Goal: Task Accomplishment & Management: Use online tool/utility

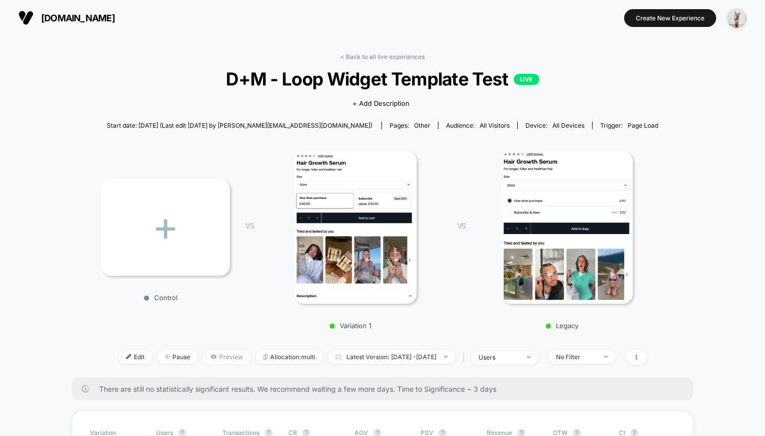
click at [212, 357] on span "Preview" at bounding box center [227, 357] width 48 height 14
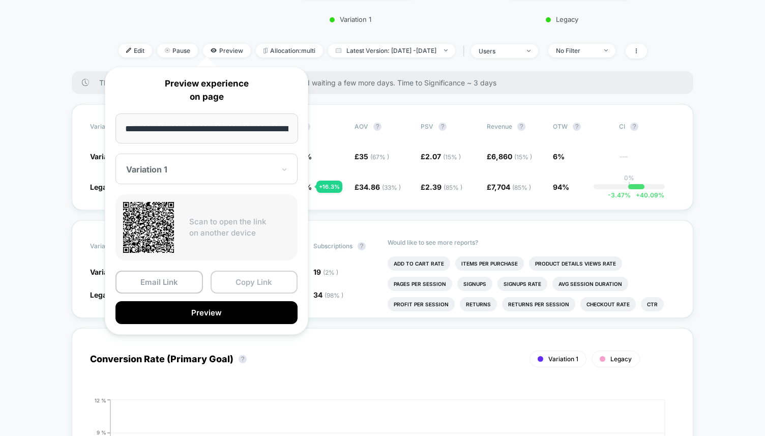
click at [249, 284] on button "Copy Link" at bounding box center [255, 282] width 88 height 23
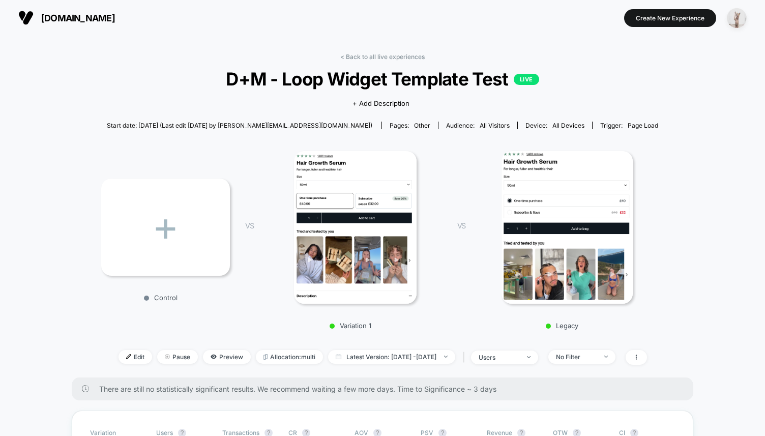
click at [742, 22] on img "button" at bounding box center [737, 18] width 20 height 20
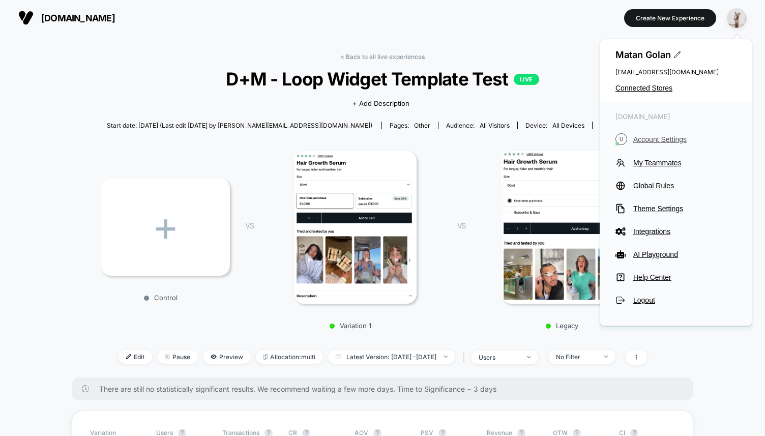
click at [650, 141] on span "Account Settings" at bounding box center [684, 139] width 103 height 8
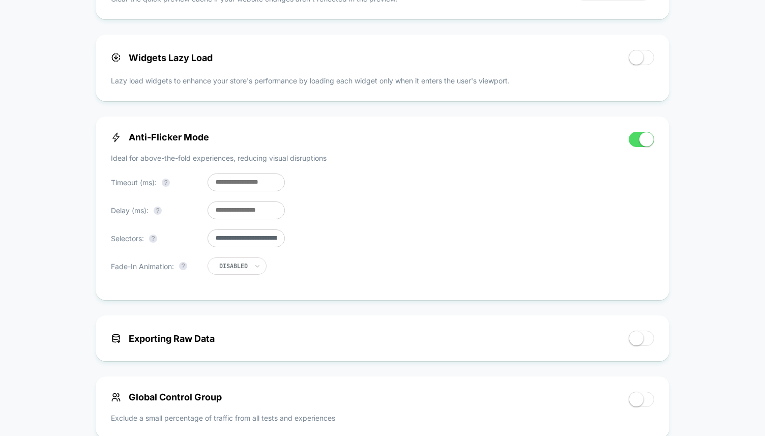
scroll to position [376, 0]
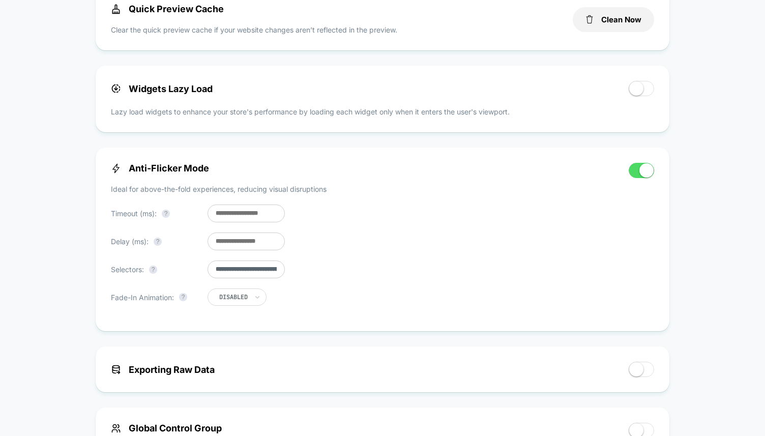
click at [239, 274] on input "**********" at bounding box center [246, 269] width 77 height 18
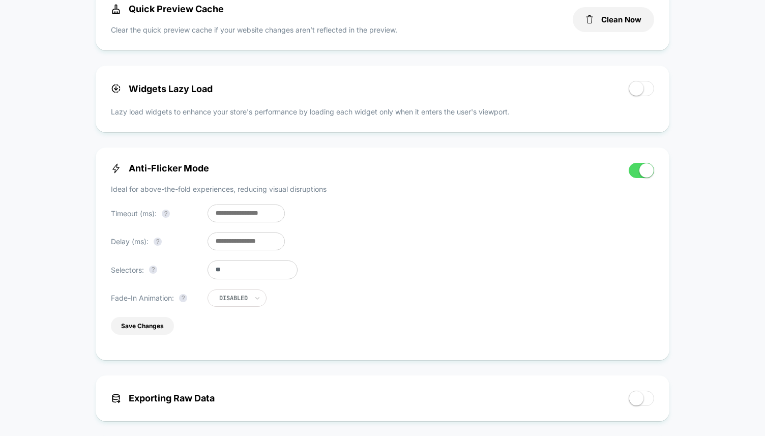
type input "*"
type input "****"
click at [240, 244] on input "***" at bounding box center [246, 241] width 77 height 18
click at [218, 247] on input "***" at bounding box center [246, 241] width 77 height 18
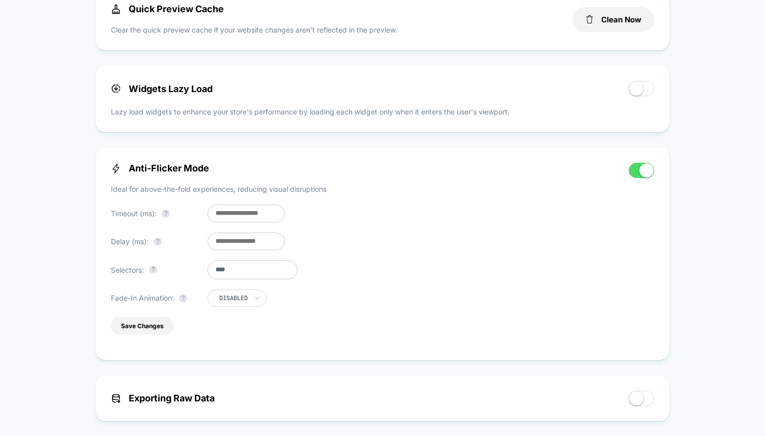
click at [218, 247] on input "***" at bounding box center [246, 241] width 77 height 18
click at [129, 333] on button "Save Changes" at bounding box center [142, 326] width 63 height 18
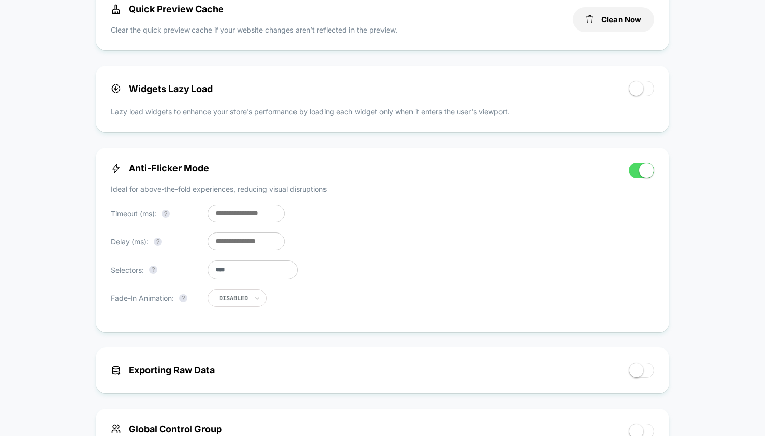
click at [234, 244] on input "**" at bounding box center [246, 241] width 77 height 18
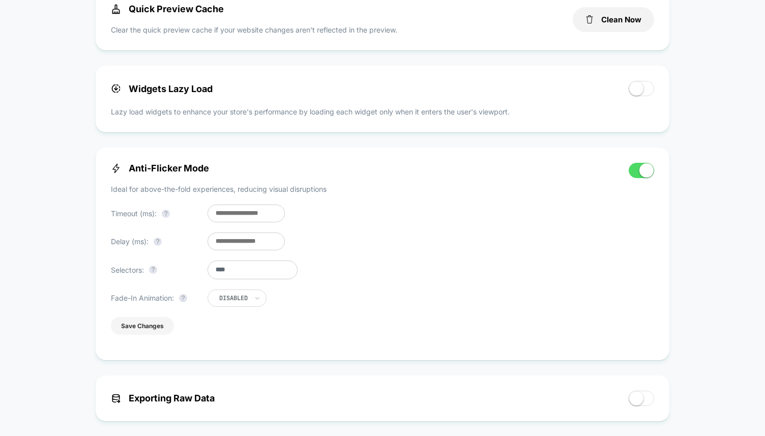
click at [149, 331] on button "Save Changes" at bounding box center [142, 326] width 63 height 18
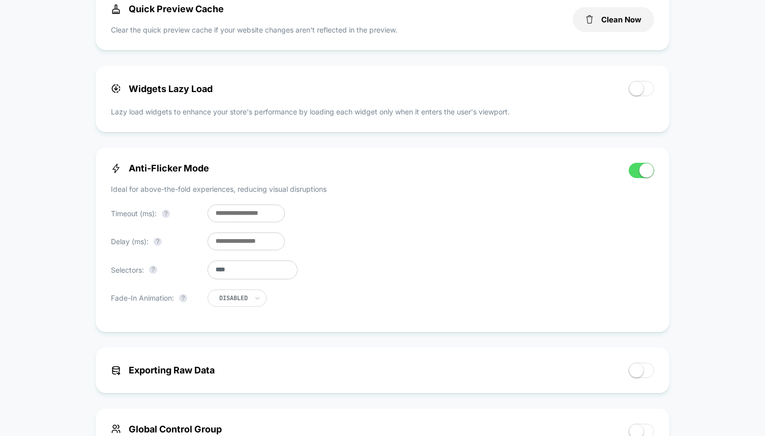
click at [246, 242] on input "***" at bounding box center [246, 241] width 77 height 18
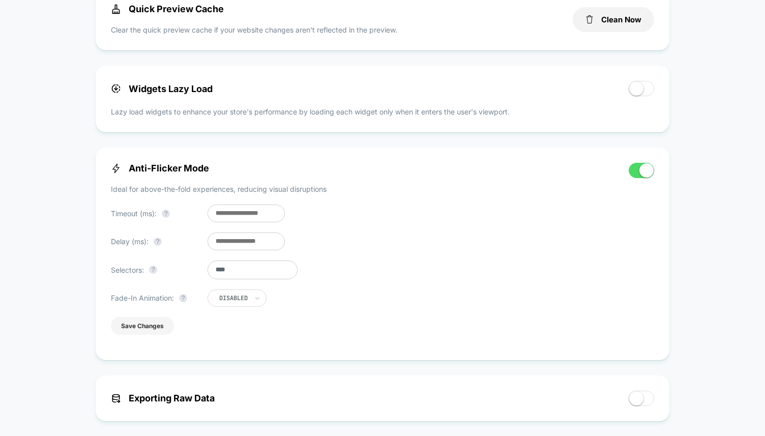
type input "*"
type input "**"
click at [140, 331] on button "Save Changes" at bounding box center [142, 326] width 63 height 18
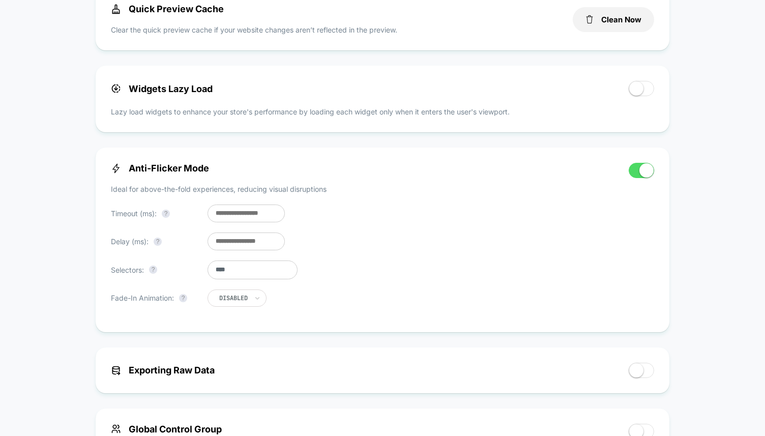
click at [241, 279] on input "****" at bounding box center [253, 269] width 90 height 19
click at [246, 271] on input "****" at bounding box center [253, 269] width 90 height 19
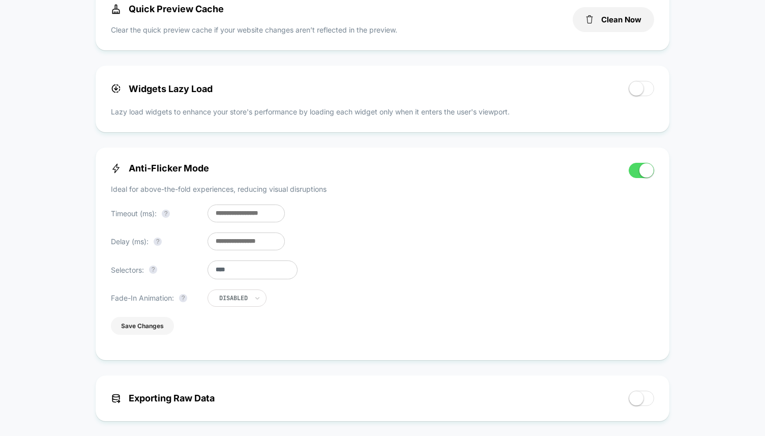
type input "****"
click at [145, 323] on button "Save Changes" at bounding box center [142, 326] width 63 height 18
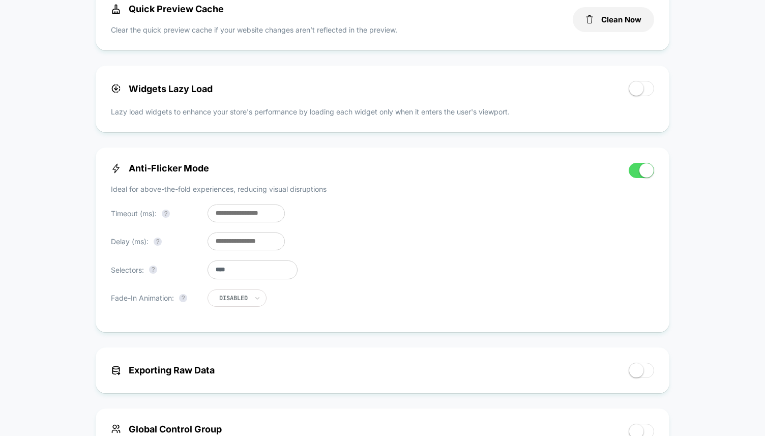
click at [230, 245] on input "**" at bounding box center [246, 241] width 77 height 18
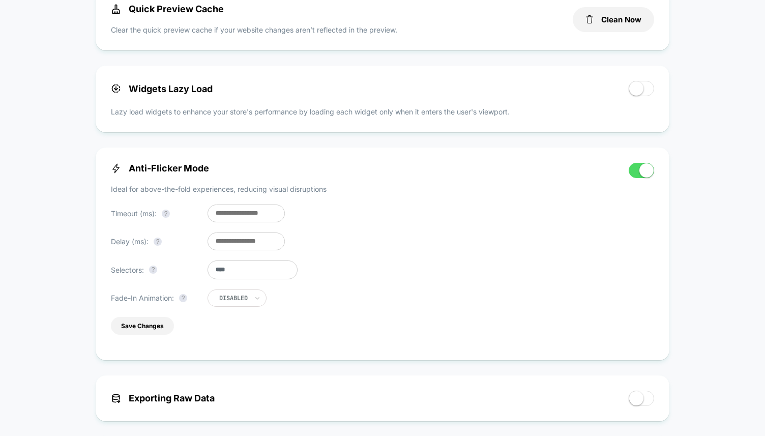
type input "*"
click at [155, 324] on button "Save Changes" at bounding box center [142, 326] width 63 height 18
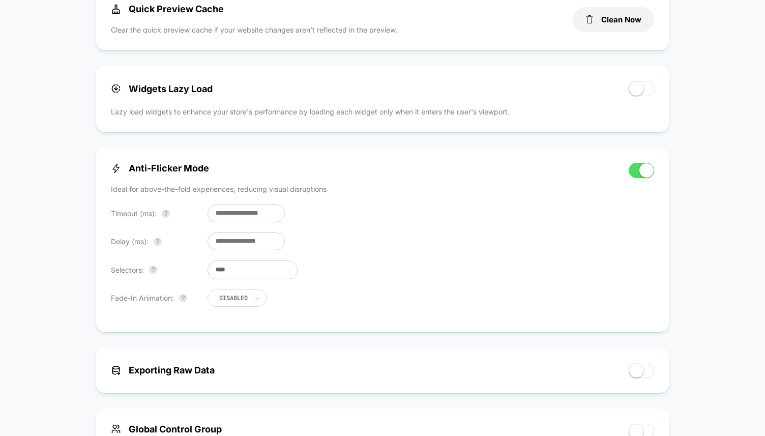
click at [241, 248] on input "**" at bounding box center [246, 241] width 77 height 18
type input "*"
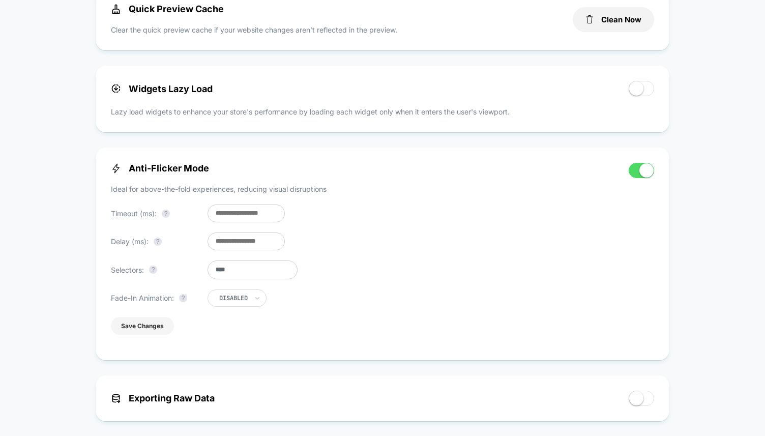
type input "**"
click at [143, 327] on button "Save Changes" at bounding box center [142, 326] width 63 height 18
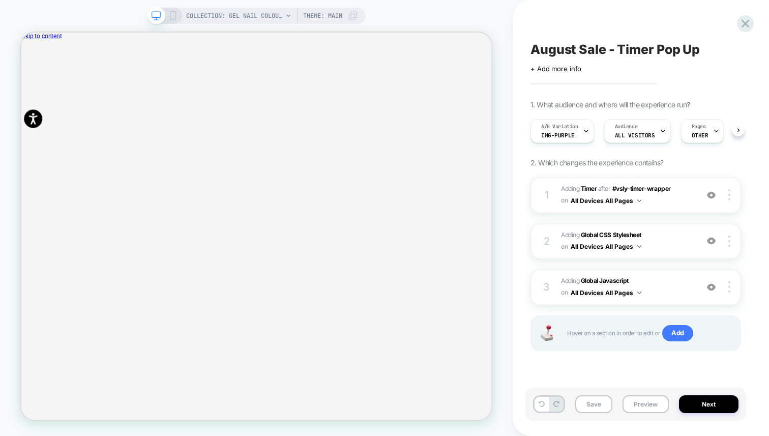
scroll to position [0, 1]
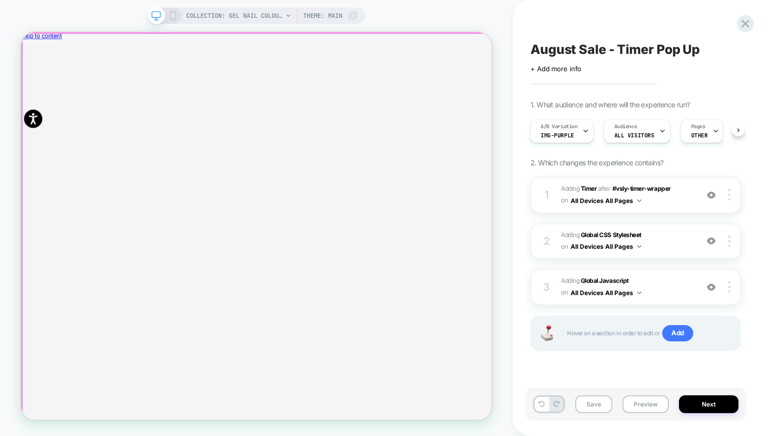
click at [300, 52] on div at bounding box center [334, 52] width 627 height 0
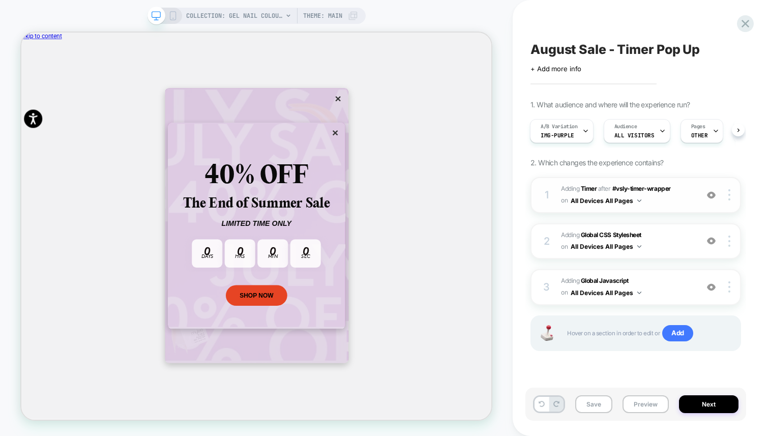
click at [712, 192] on img at bounding box center [711, 195] width 9 height 9
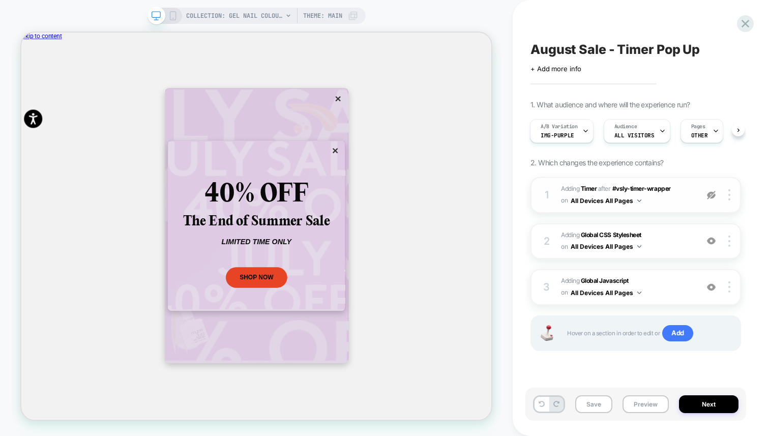
click at [712, 192] on img at bounding box center [711, 195] width 9 height 9
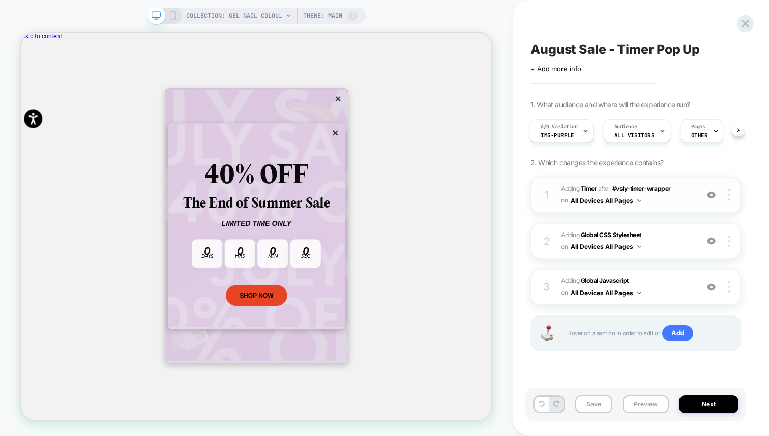
click at [712, 192] on img at bounding box center [711, 195] width 9 height 9
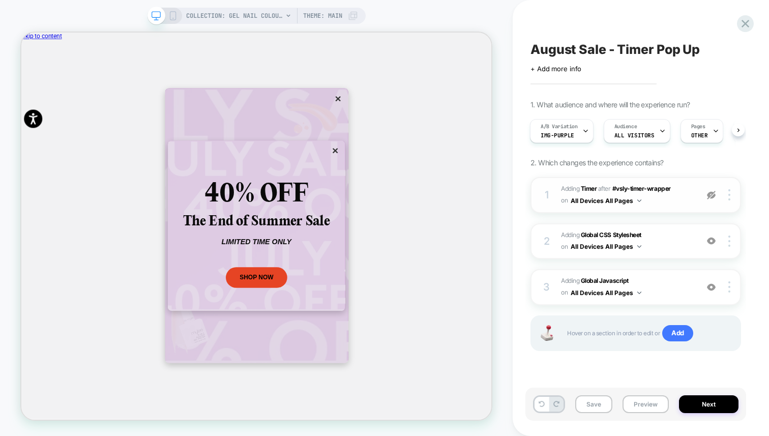
click at [712, 192] on img at bounding box center [711, 195] width 9 height 9
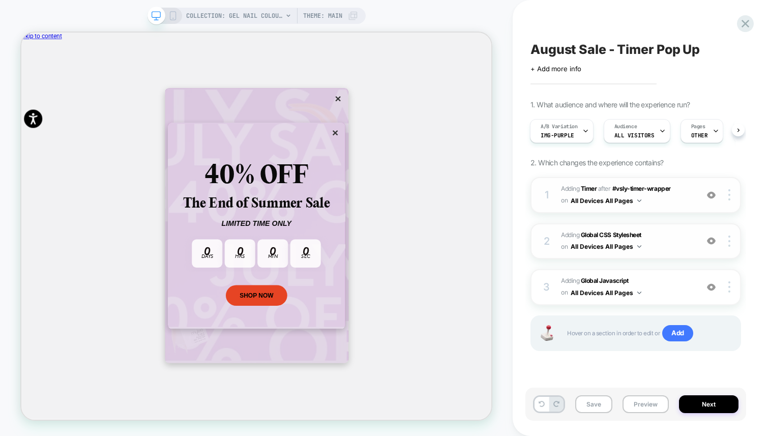
click at [711, 244] on img at bounding box center [711, 241] width 9 height 9
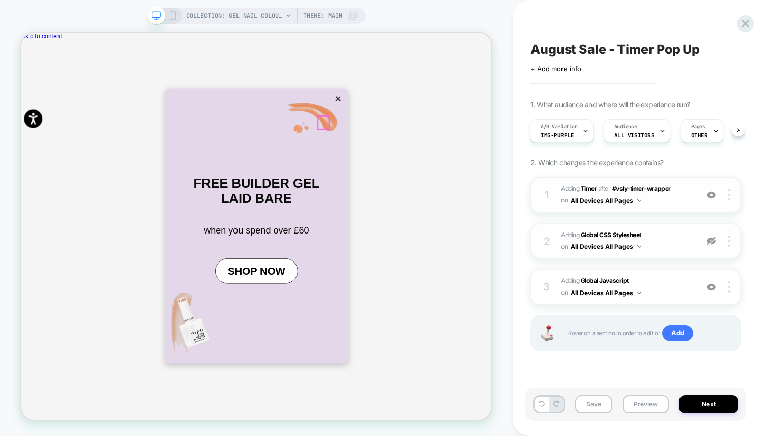
click at [437, 129] on button "×" at bounding box center [444, 120] width 14 height 17
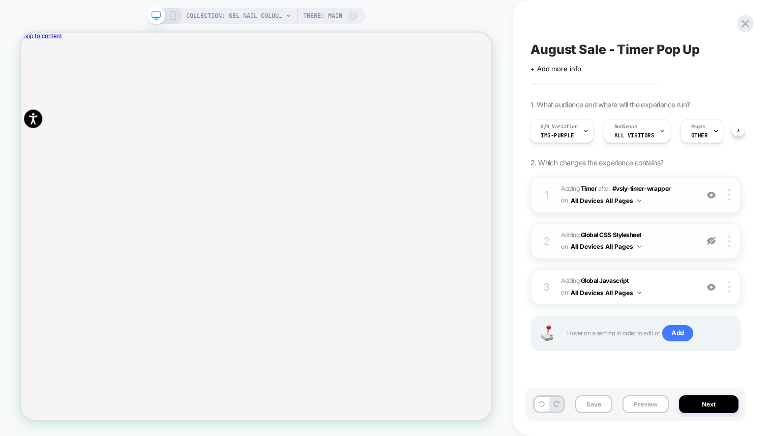
click at [710, 241] on img at bounding box center [711, 241] width 9 height 9
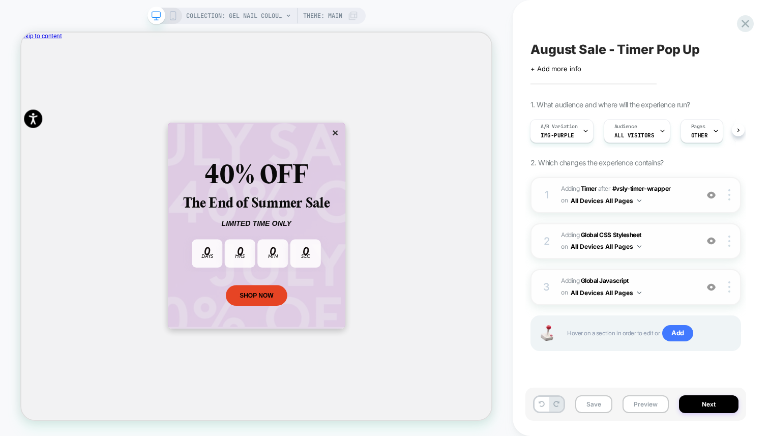
click at [677, 288] on span "Adding Global Javascript on All Devices All Pages" at bounding box center [627, 287] width 132 height 24
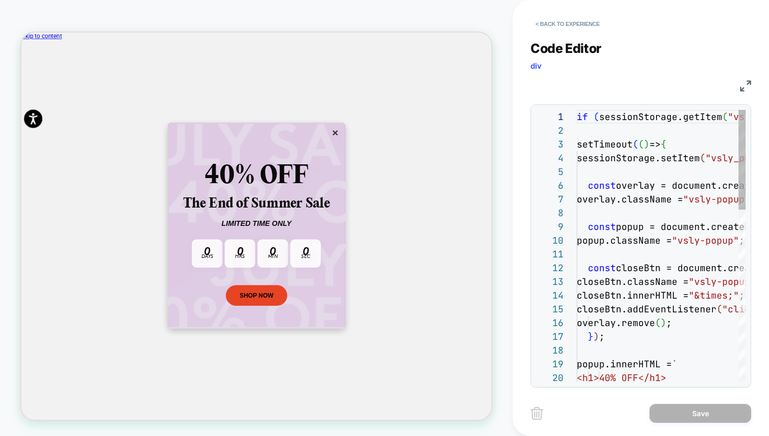
scroll to position [137, 0]
click at [741, 83] on img at bounding box center [745, 85] width 11 height 11
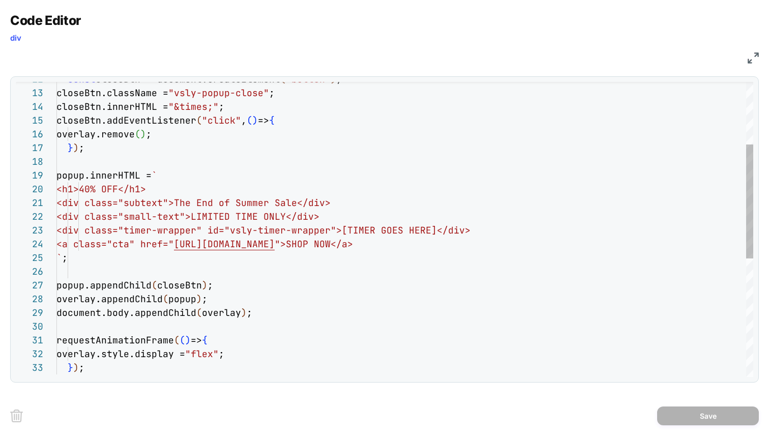
type textarea "**********"
click at [283, 187] on div "requestAnimationFrame ( ( ) => { overlay.style.display = "flex" ; } ) ; } , 100…" at bounding box center [404, 302] width 697 height 762
click at [257, 180] on div "requestAnimationFrame ( ( ) => { overlay.style.display = "flex" ; } ) ; } , 100…" at bounding box center [404, 302] width 697 height 762
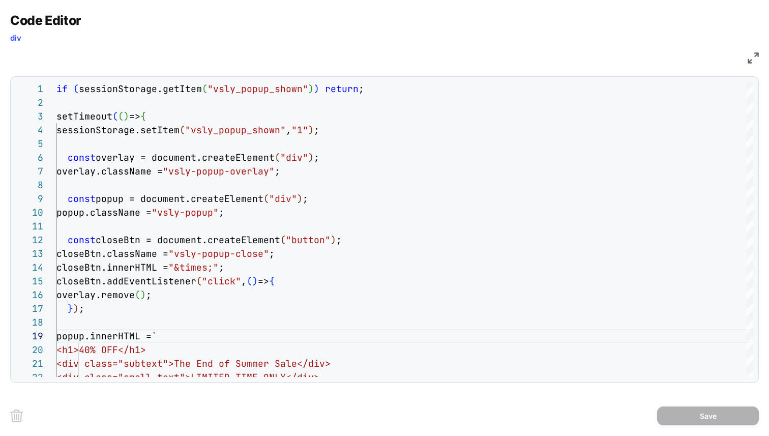
click at [748, 52] on img at bounding box center [753, 57] width 11 height 11
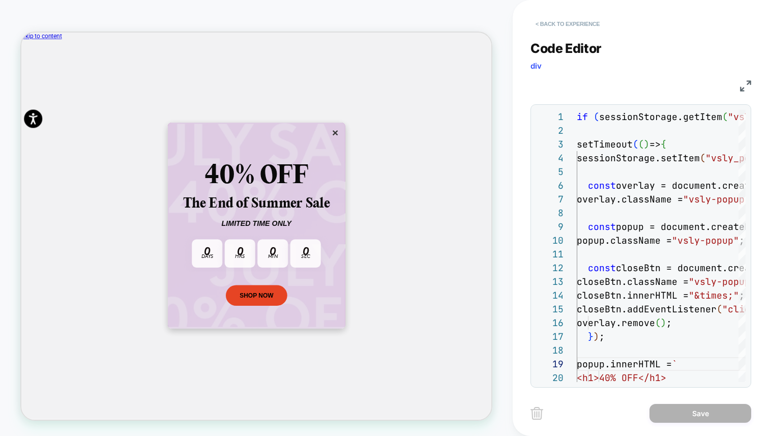
click at [554, 21] on button "< Back to experience" at bounding box center [568, 24] width 74 height 16
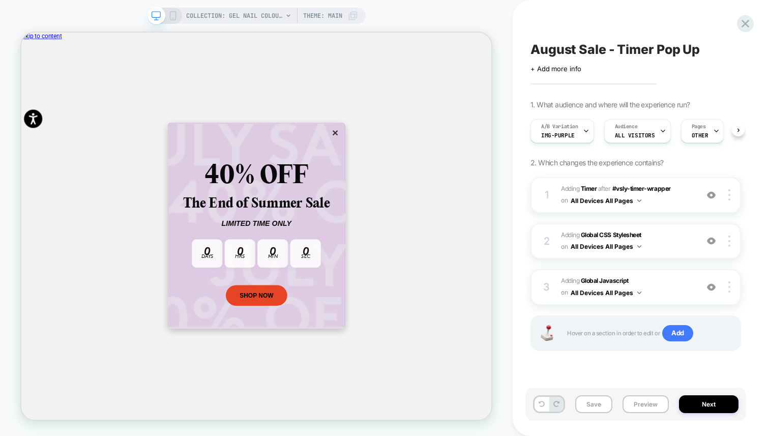
scroll to position [0, 1]
click at [550, 233] on div "2" at bounding box center [547, 241] width 10 height 18
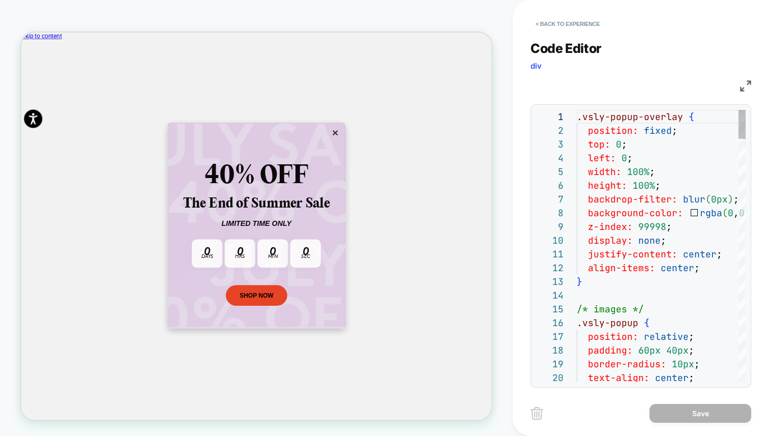
scroll to position [137, 0]
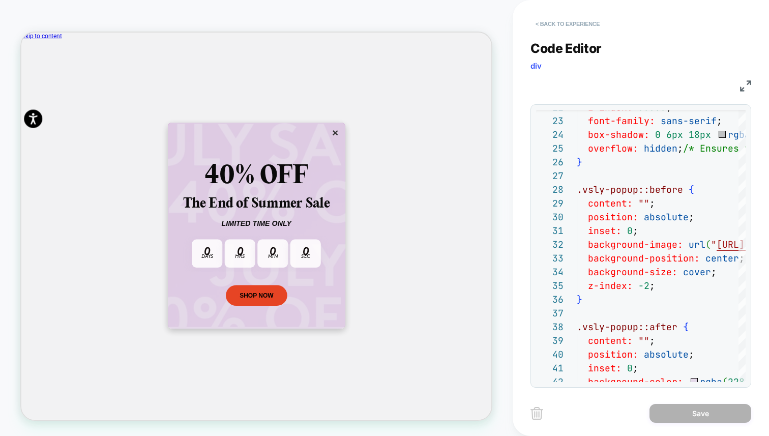
click at [581, 31] on button "< Back to experience" at bounding box center [568, 24] width 74 height 16
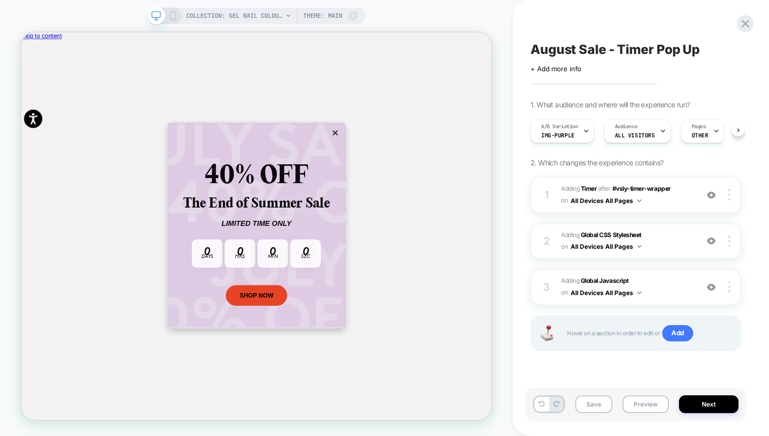
scroll to position [0, 1]
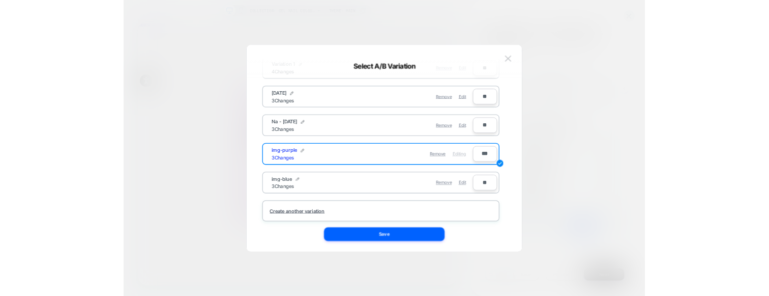
scroll to position [74, 0]
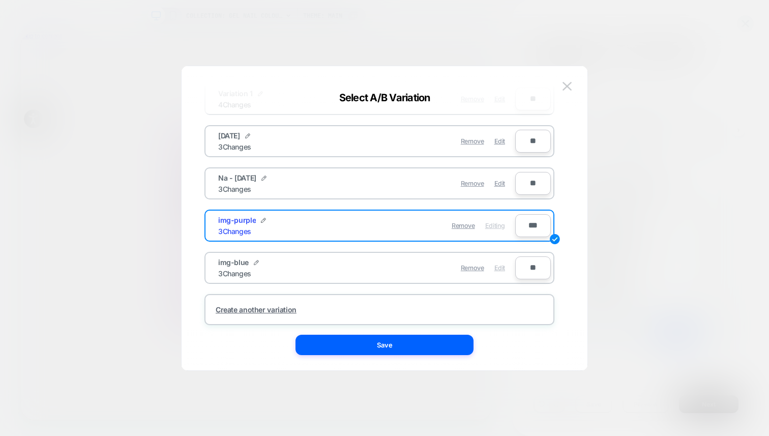
click at [500, 267] on span "Edit" at bounding box center [499, 268] width 11 height 8
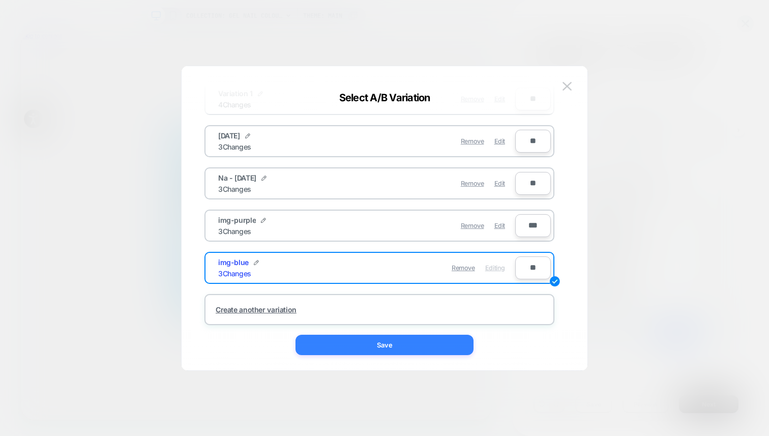
click at [389, 348] on button "Save" at bounding box center [385, 345] width 178 height 20
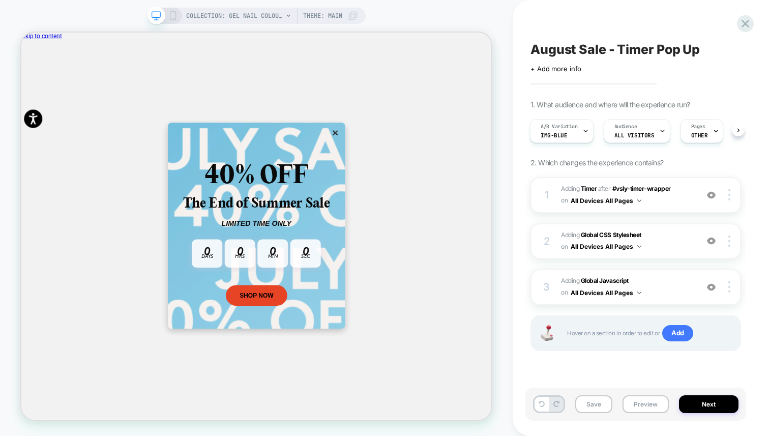
click at [432, 18] on div "COLLECTION: Gel Nail Colours (Category) COLLECTION: Gel Nail Colours (Category)…" at bounding box center [256, 218] width 513 height 416
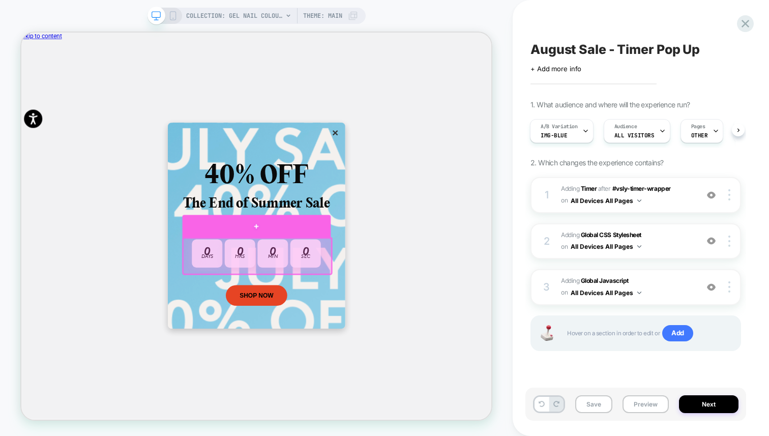
click at [336, 287] on div at bounding box center [335, 291] width 198 height 30
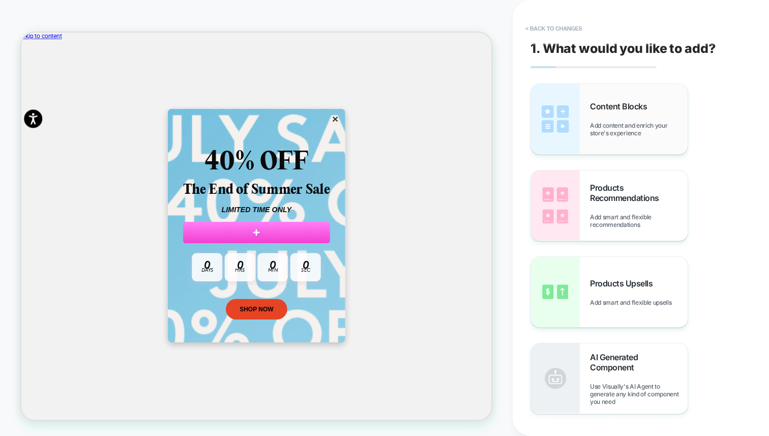
click at [581, 127] on div "Content Blocks Add content and enrich your store's experience" at bounding box center [609, 119] width 157 height 70
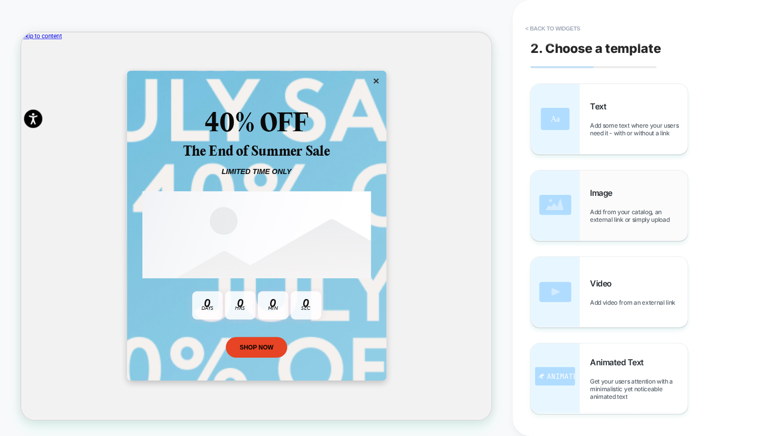
click at [609, 210] on span "Add from your catalog, an external link or simply upload" at bounding box center [639, 215] width 98 height 15
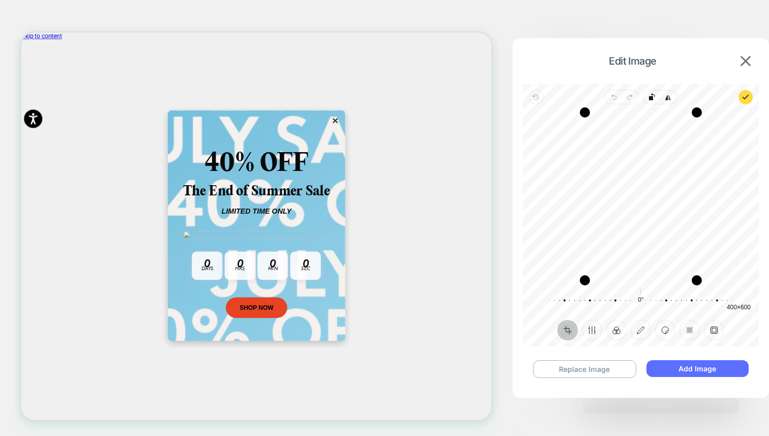
click at [692, 365] on button "Add Image" at bounding box center [698, 368] width 102 height 17
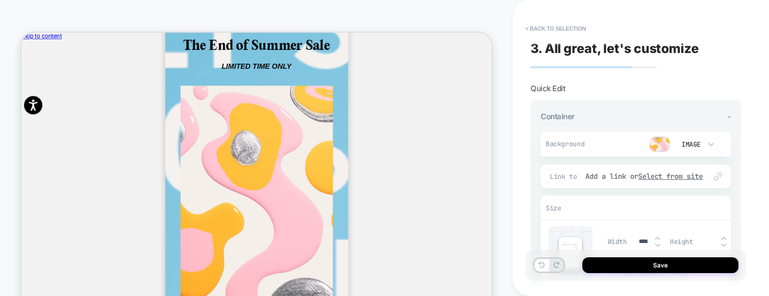
click at [661, 145] on img at bounding box center [660, 143] width 20 height 15
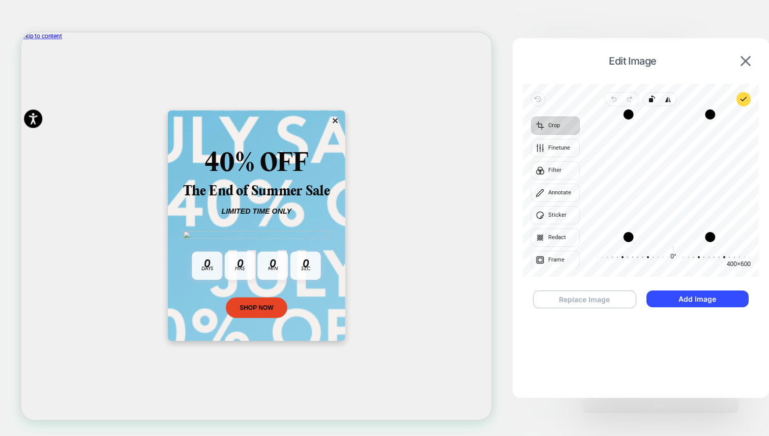
click at [584, 299] on button "Replace Image" at bounding box center [584, 299] width 103 height 18
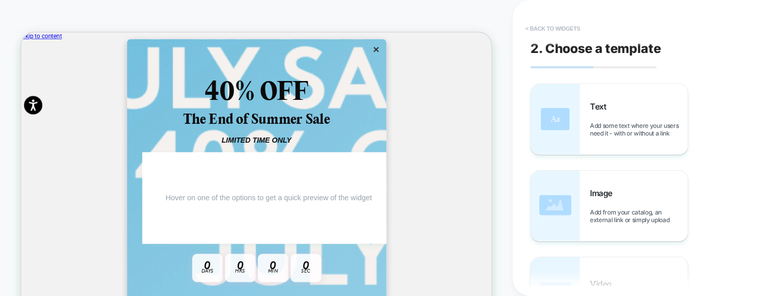
click at [549, 25] on button "< Back to widgets" at bounding box center [552, 28] width 65 height 16
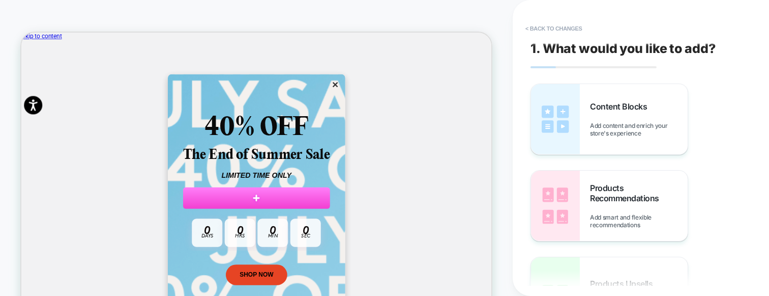
click at [549, 25] on button "< Back to changes" at bounding box center [553, 28] width 67 height 16
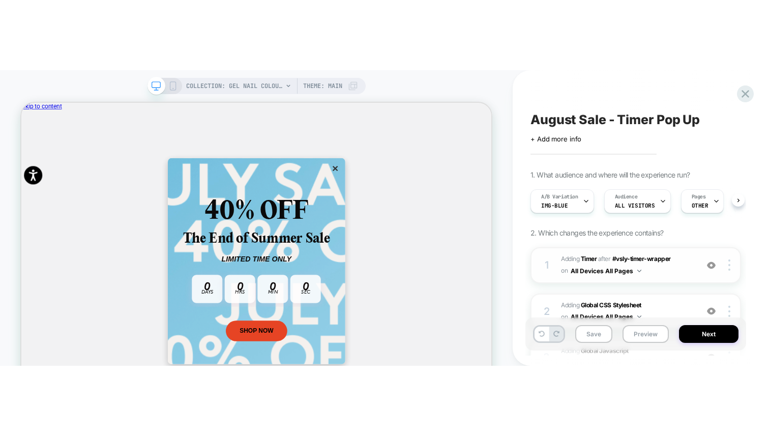
scroll to position [0, 1]
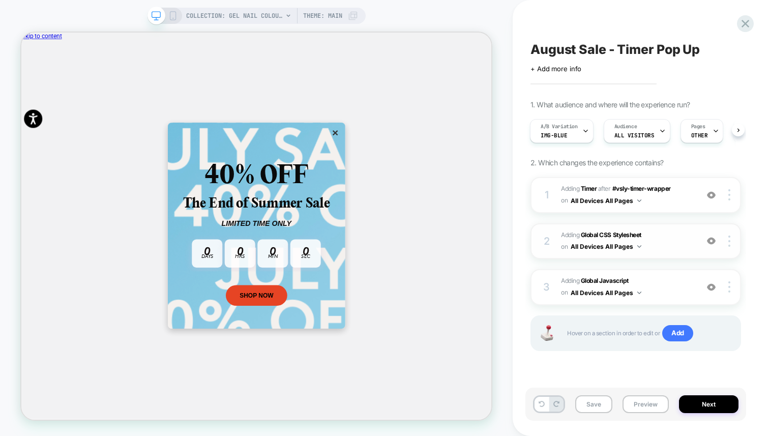
click at [659, 241] on span "Adding Global CSS Stylesheet on All Devices All Pages" at bounding box center [627, 241] width 132 height 24
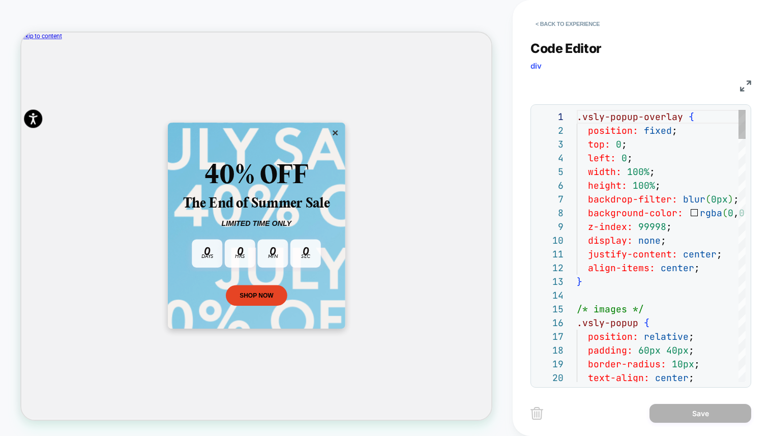
scroll to position [137, 0]
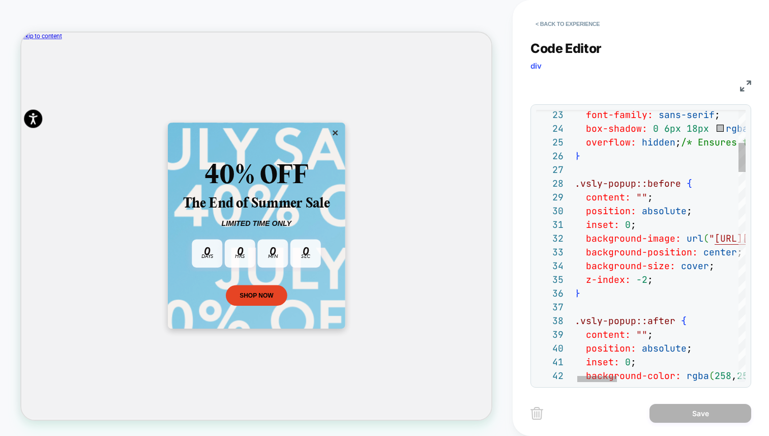
click at [0, 0] on div "font-family: sans-serif ; box-shadow: 0 6px 18px rgba ( 0 , 0 , 0 , 0.22 ) ; ov…" at bounding box center [0, 0] width 0 height 0
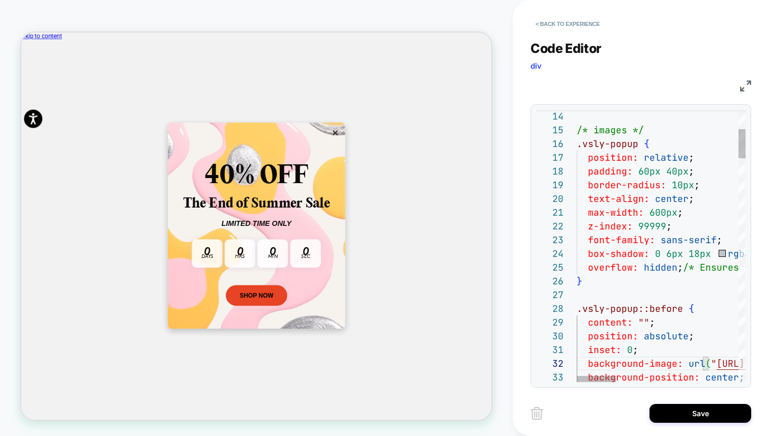
scroll to position [0, 104]
click at [0, 0] on div "text-align: center ; border-radius: 10px ; padding: 60px 40px ; position: relat…" at bounding box center [0, 0] width 0 height 0
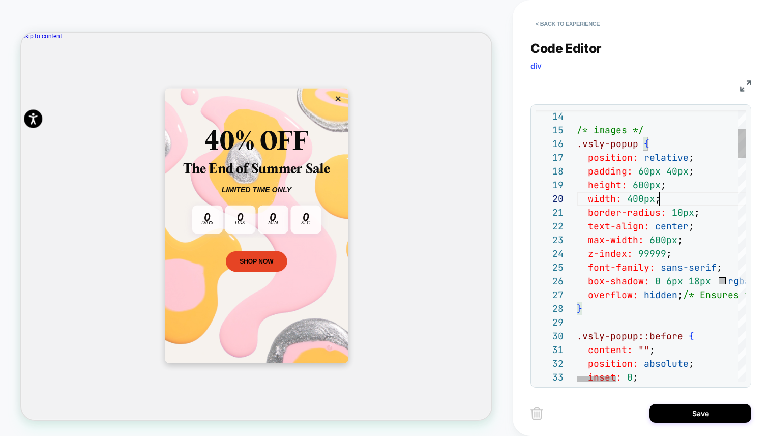
scroll to position [124, 82]
click at [0, 0] on div "text-align: center ; border-radius: 10px ; padding: 60px 40px ; position: relat…" at bounding box center [0, 0] width 0 height 0
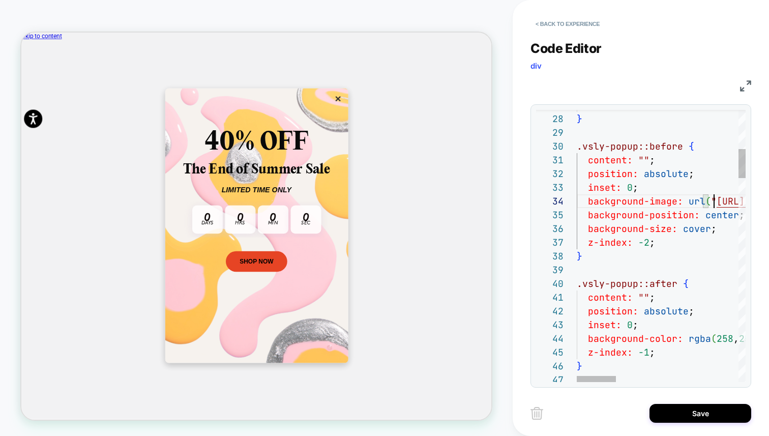
click at [0, 0] on div ".vsly-popup::before { content: "" ; position: absolute ; inset: 0 ; background-…" at bounding box center [0, 0] width 0 height 0
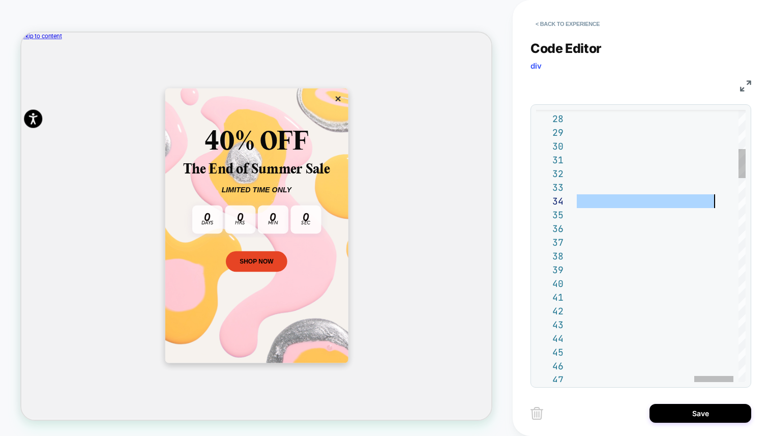
scroll to position [41, 137]
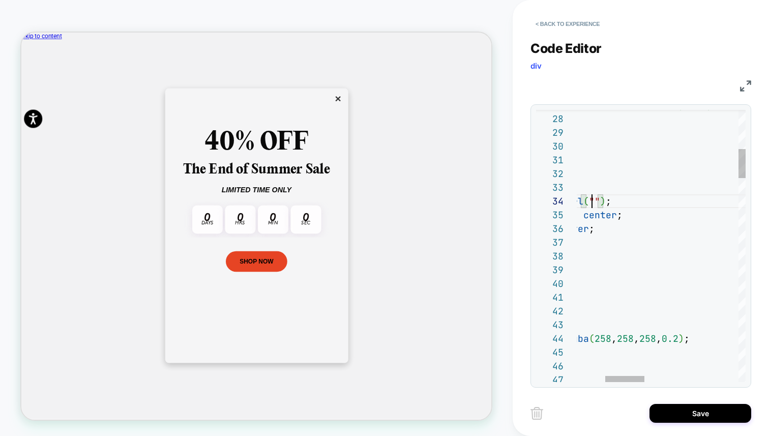
type textarea "**********"
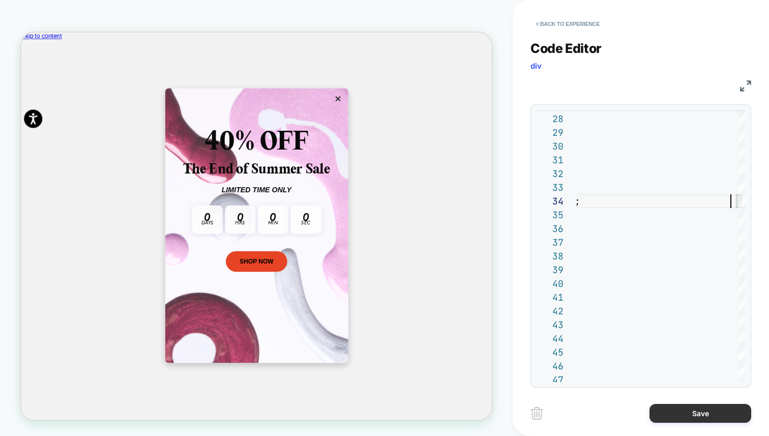
click at [685, 410] on button "Save" at bounding box center [701, 413] width 102 height 19
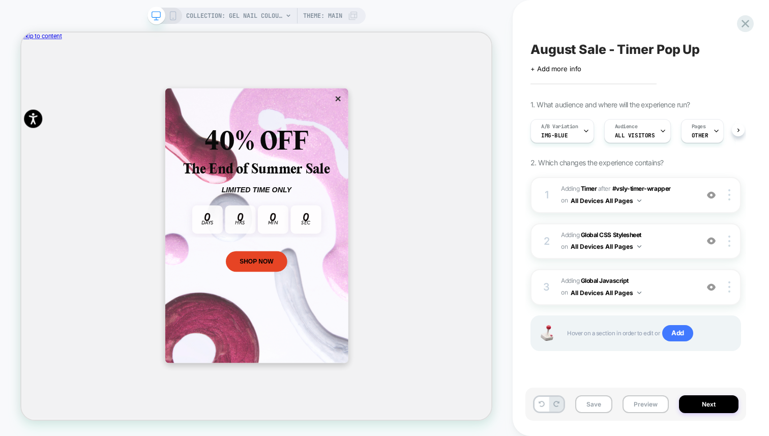
scroll to position [0, 1]
click at [560, 133] on span "img-blue" at bounding box center [554, 135] width 27 height 7
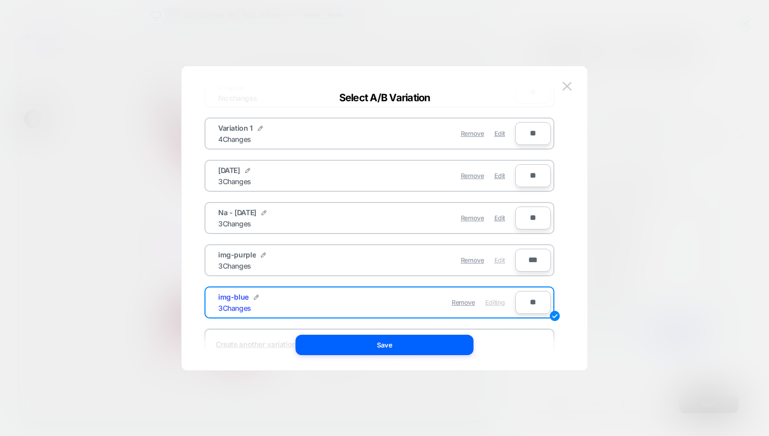
scroll to position [80, 0]
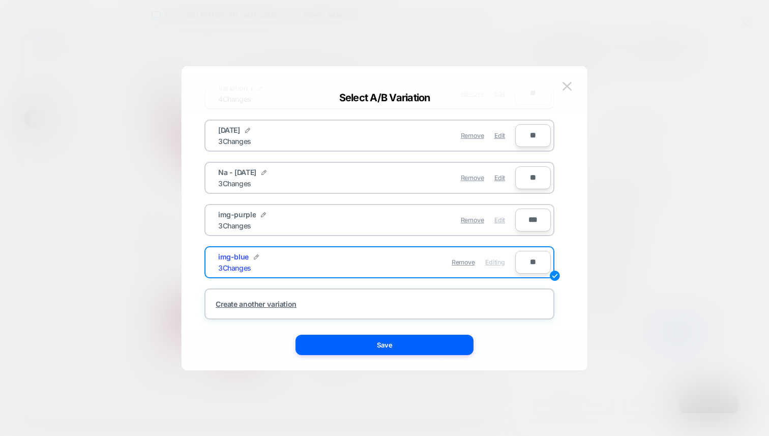
click at [498, 220] on span "Edit" at bounding box center [499, 220] width 11 height 8
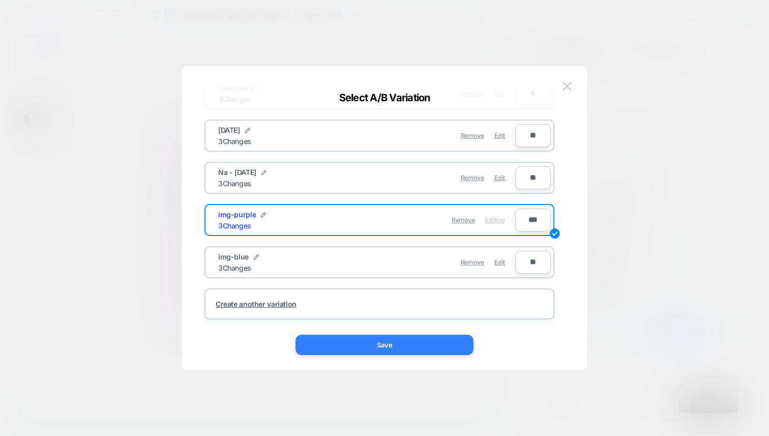
click at [382, 349] on button "Save" at bounding box center [385, 345] width 178 height 20
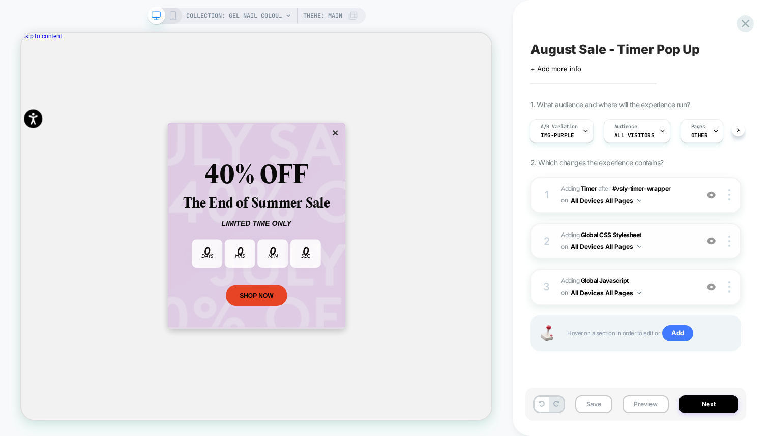
click at [672, 234] on span "Adding Global CSS Stylesheet on All Devices All Pages" at bounding box center [627, 241] width 132 height 24
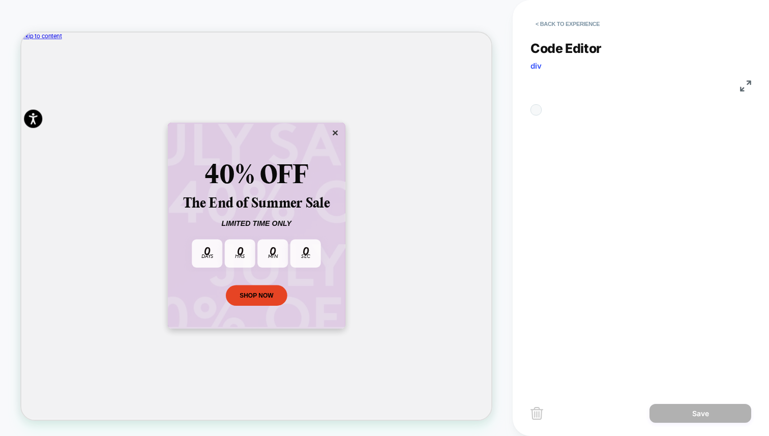
scroll to position [137, 0]
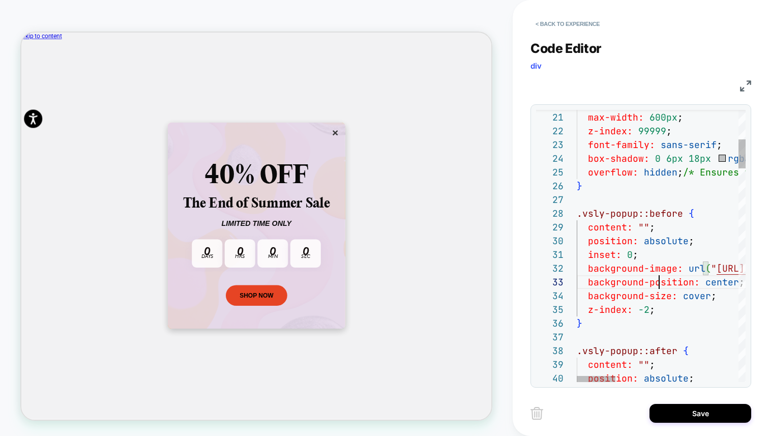
scroll to position [27, 82]
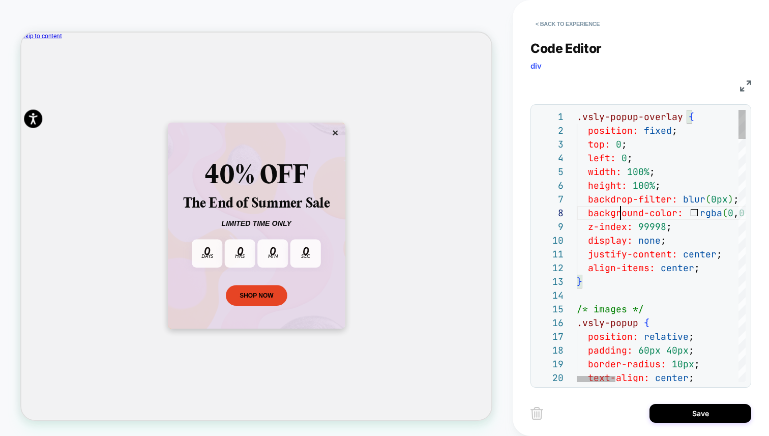
scroll to position [96, 44]
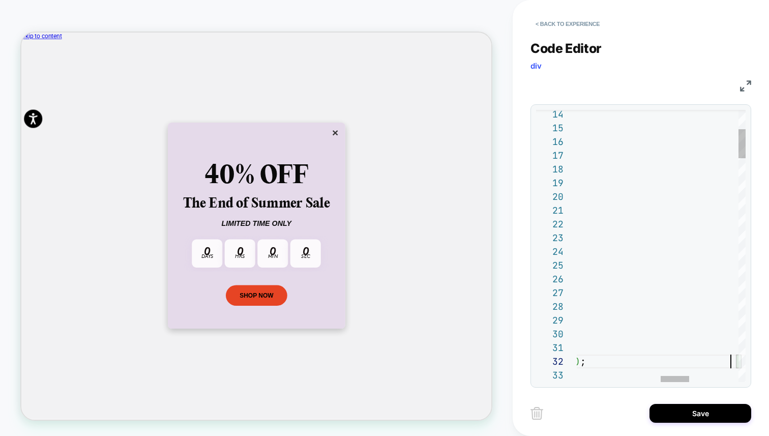
scroll to position [14, 643]
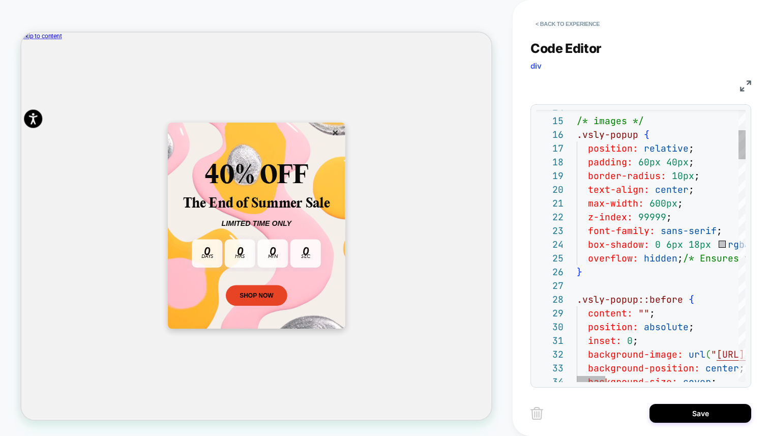
scroll to position [14, 94]
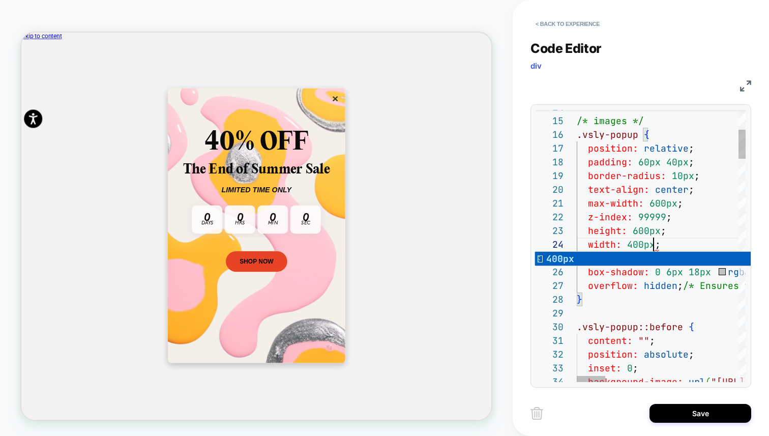
scroll to position [41, 82]
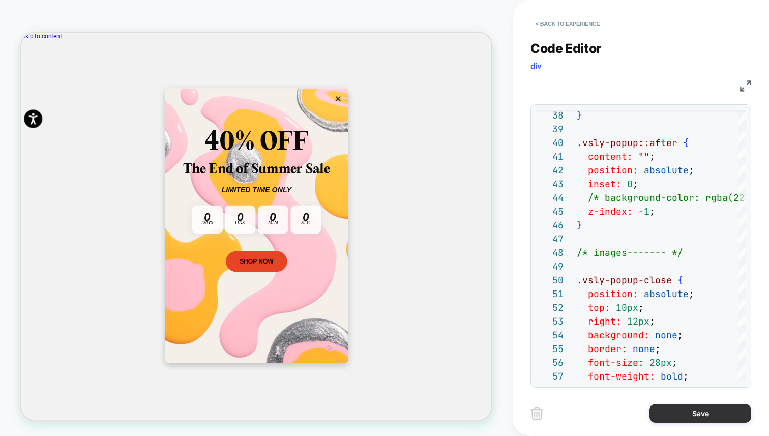
type textarea "**********"
click at [693, 409] on button "Save" at bounding box center [701, 413] width 102 height 19
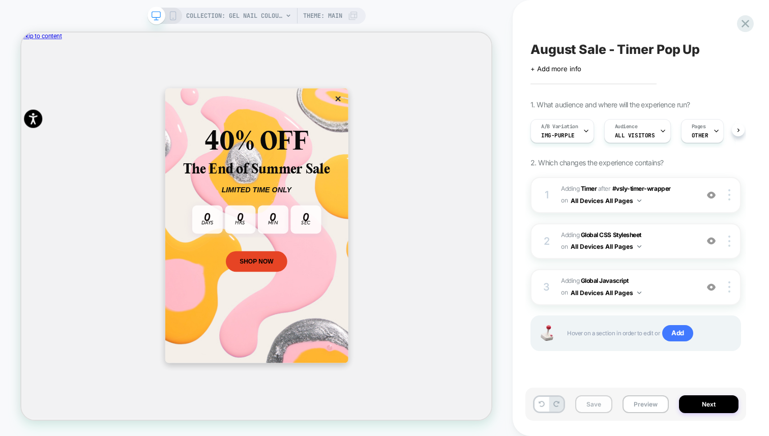
scroll to position [0, 1]
click at [594, 406] on button "Save" at bounding box center [593, 404] width 37 height 18
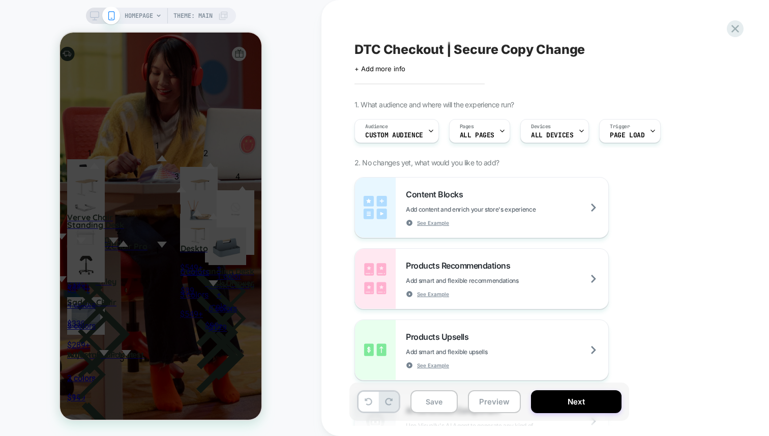
drag, startPoint x: 368, startPoint y: 14, endPoint x: 428, endPoint y: 11, distance: 60.1
click at [0, 0] on div "DTC Checkout | Secure Copy Change Click to edit experience details + Add more i…" at bounding box center [0, 0] width 0 height 0
click at [728, 27] on div at bounding box center [735, 28] width 21 height 21
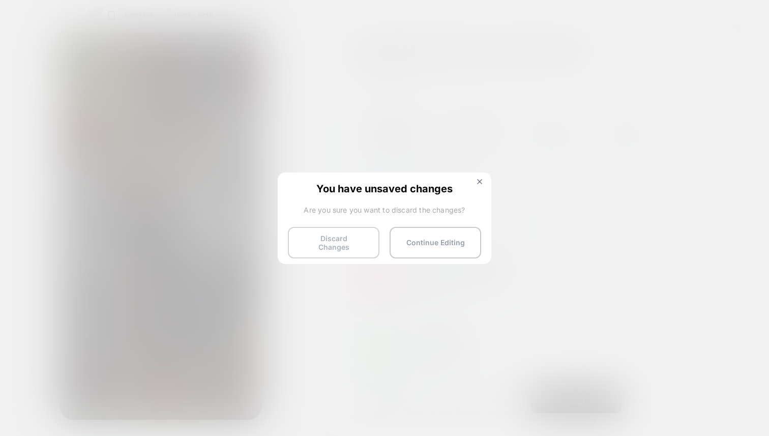
click at [335, 232] on button "Discard Changes" at bounding box center [334, 243] width 92 height 32
